Goal: Find specific page/section: Find specific page/section

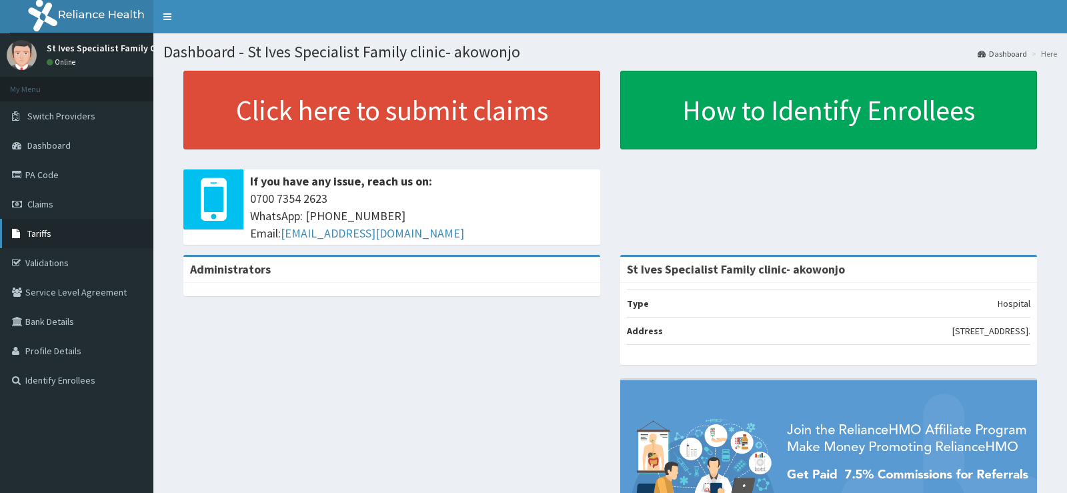
click at [77, 232] on link "Tariffs" at bounding box center [76, 233] width 153 height 29
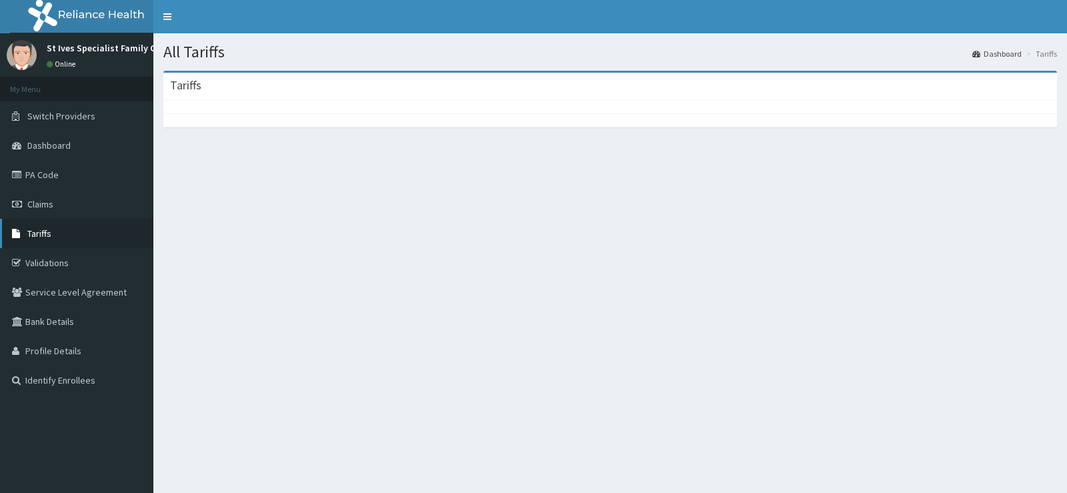
click at [32, 231] on span "Tariffs" at bounding box center [39, 233] width 24 height 12
click at [46, 226] on link "Tariffs" at bounding box center [76, 233] width 153 height 29
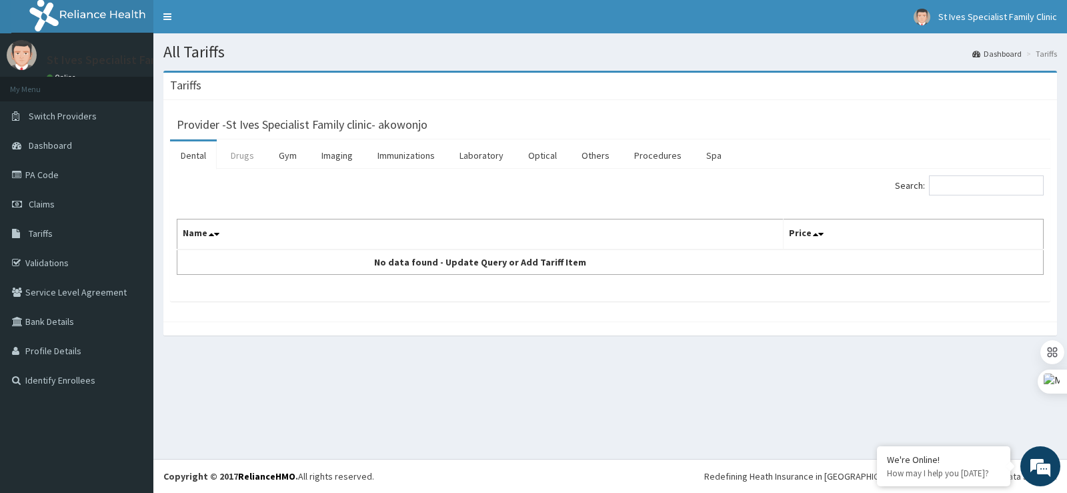
click at [258, 155] on link "Drugs" at bounding box center [242, 155] width 45 height 28
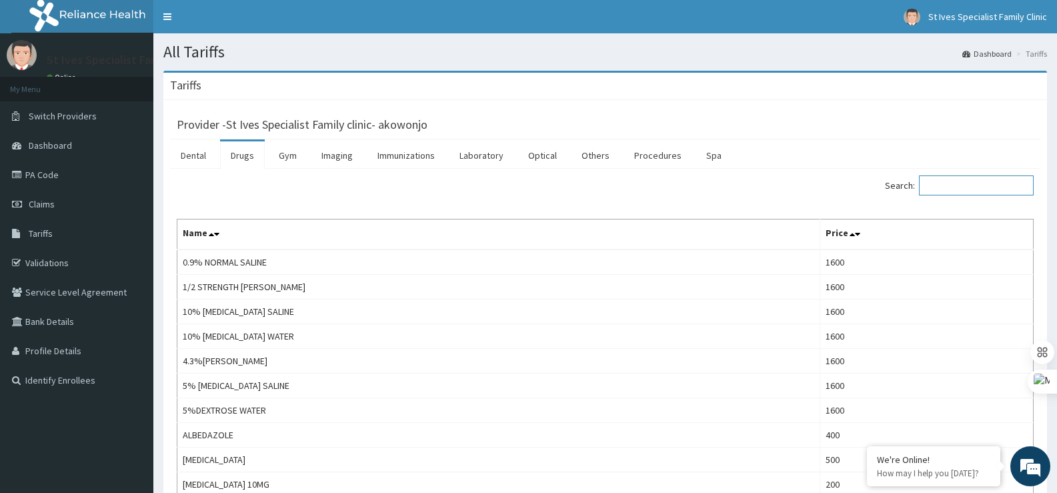
click at [970, 187] on input "Search:" at bounding box center [976, 185] width 115 height 20
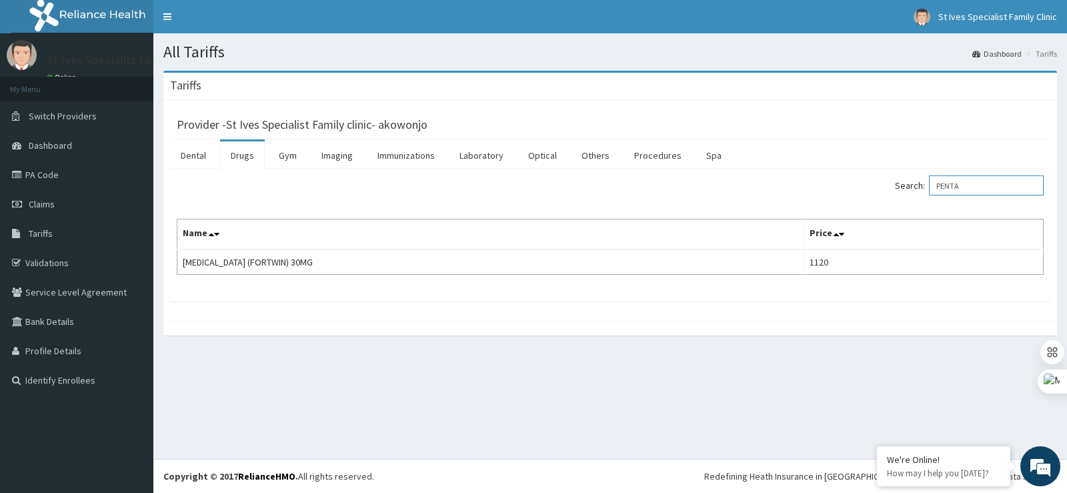
click at [966, 186] on input "PENTA" at bounding box center [986, 185] width 115 height 20
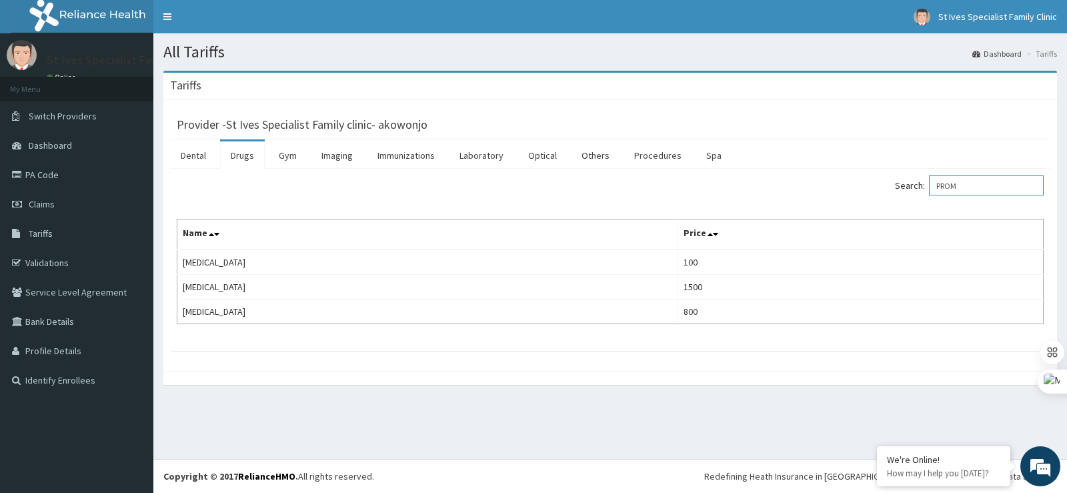
type input "PROM"
